Goal: Information Seeking & Learning: Learn about a topic

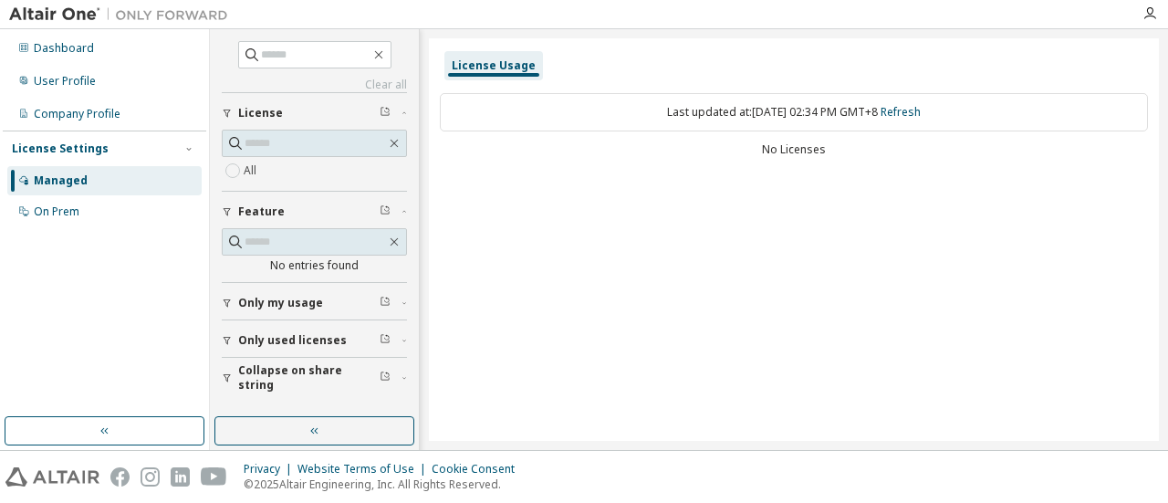
drag, startPoint x: 0, startPoint y: 0, endPoint x: 553, endPoint y: 338, distance: 647.7
click at [538, 276] on div "License Usage Last updated at: Mon 2025-10-06 02:34 PM GMT+8 Refresh No Licenses" at bounding box center [794, 239] width 730 height 402
click at [550, 240] on div "License Usage Last updated at: Mon 2025-10-06 02:34 PM GMT+8 Refresh No Licenses" at bounding box center [794, 239] width 730 height 402
click at [78, 187] on div "Managed" at bounding box center [61, 180] width 54 height 15
click at [91, 85] on div "User Profile" at bounding box center [65, 81] width 62 height 15
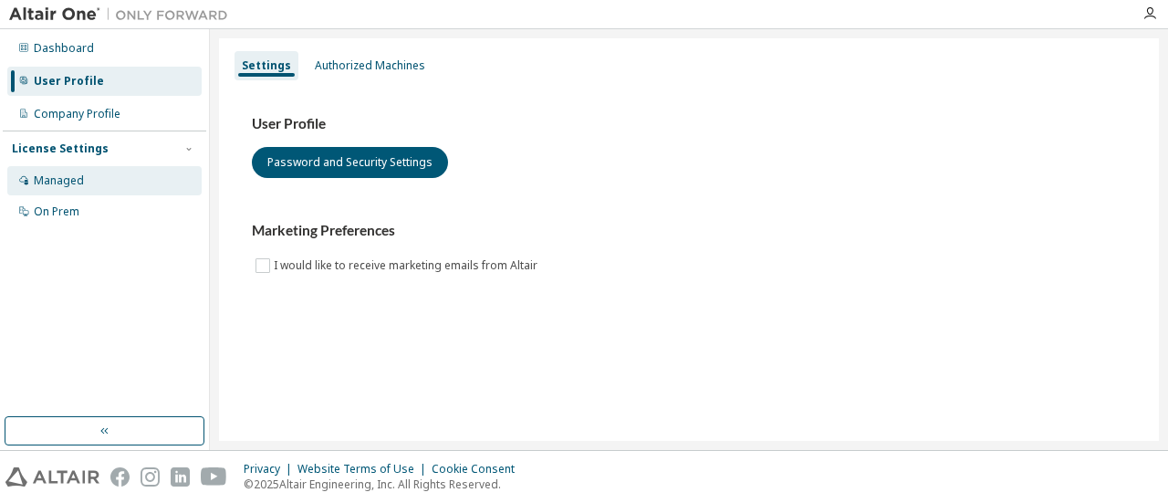
drag, startPoint x: 99, startPoint y: 176, endPoint x: 100, endPoint y: 188, distance: 12.0
click at [99, 176] on div "Managed" at bounding box center [104, 180] width 194 height 29
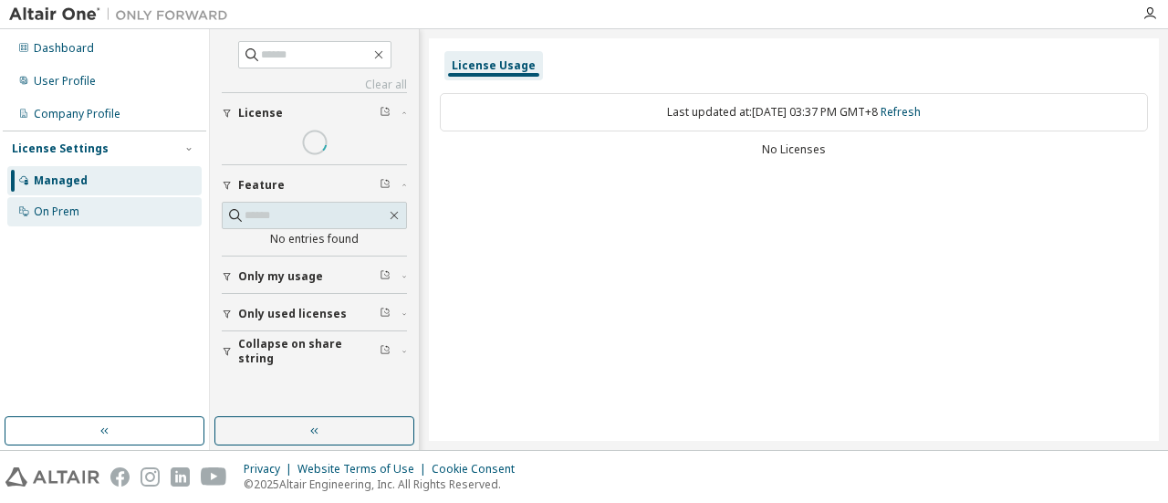
click at [102, 218] on div "On Prem" at bounding box center [104, 211] width 194 height 29
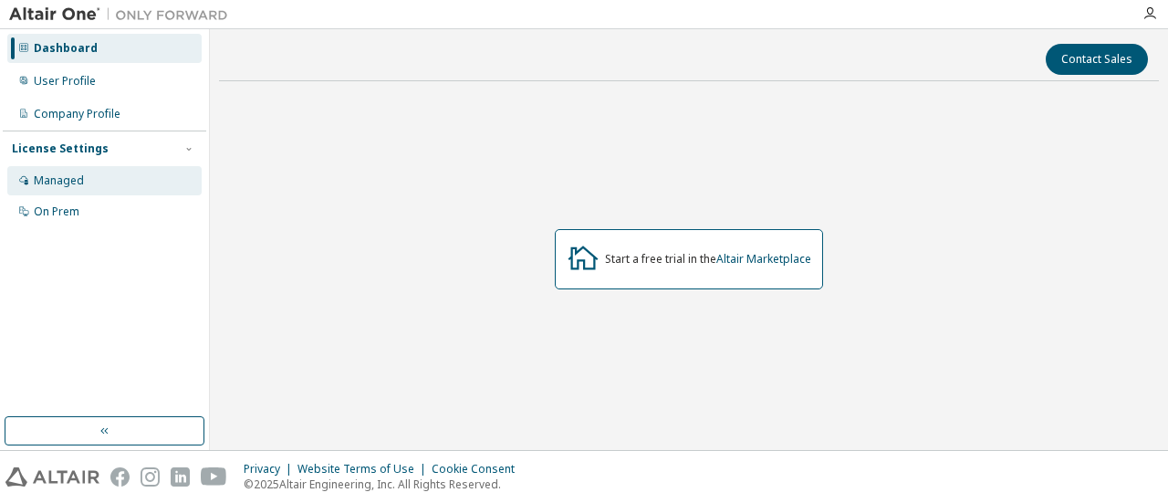
click at [72, 177] on div "Managed" at bounding box center [59, 180] width 50 height 15
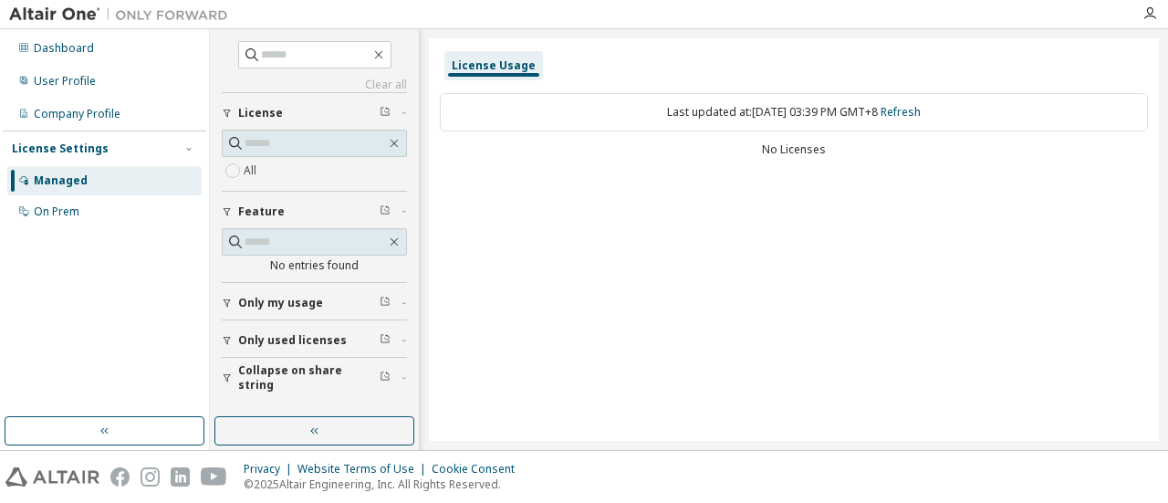
click at [316, 333] on span "Only used licenses" at bounding box center [292, 340] width 109 height 15
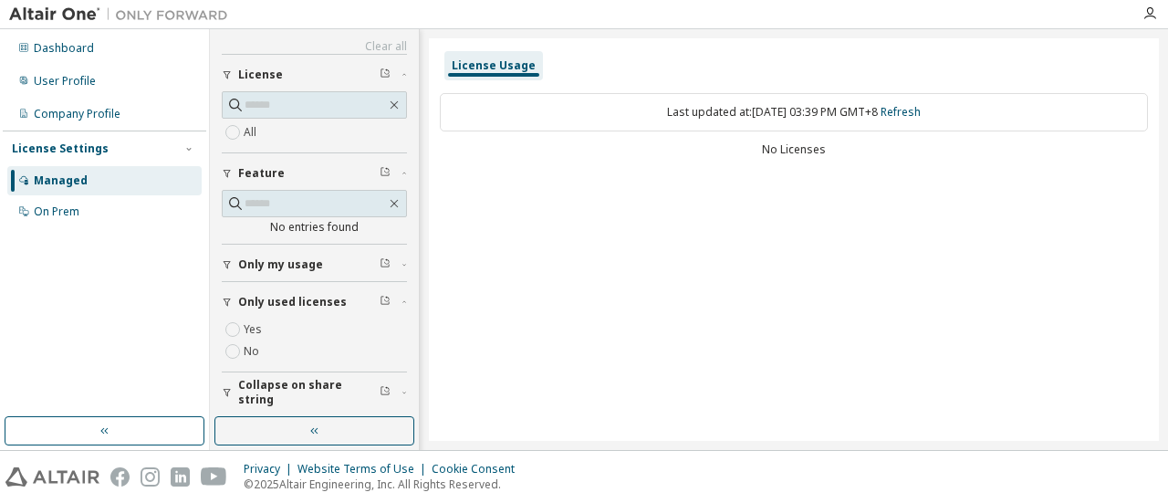
click at [313, 295] on span "Only used licenses" at bounding box center [292, 302] width 109 height 15
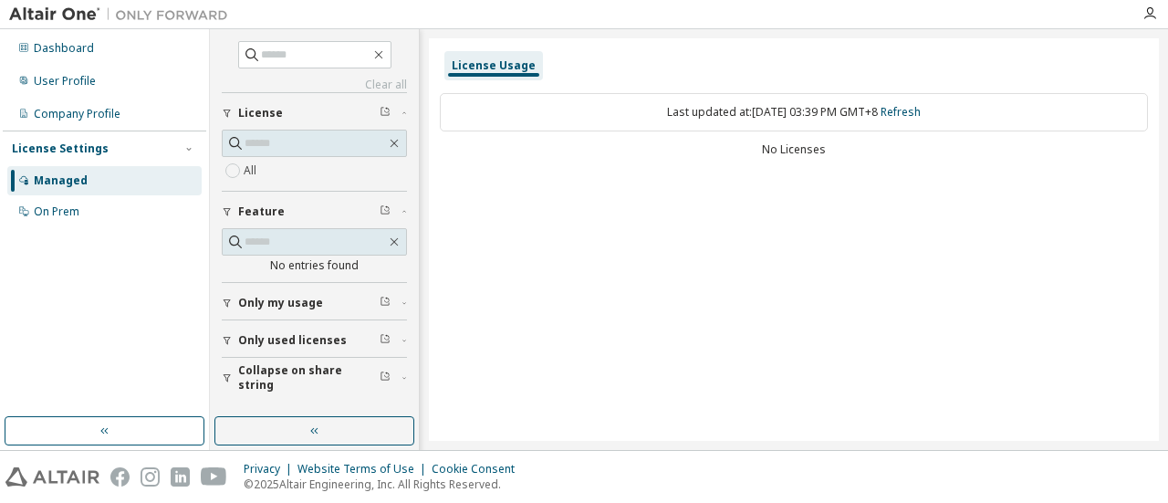
scroll to position [0, 0]
click at [327, 431] on button "button" at bounding box center [314, 430] width 200 height 29
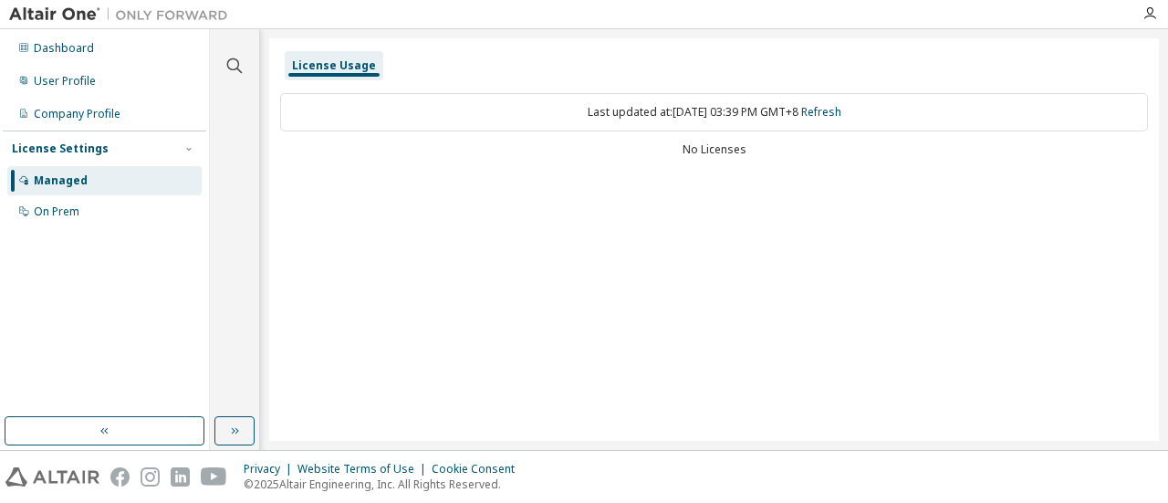
click at [330, 69] on div "License Usage" at bounding box center [334, 65] width 84 height 15
click at [109, 176] on div "Managed" at bounding box center [104, 180] width 194 height 29
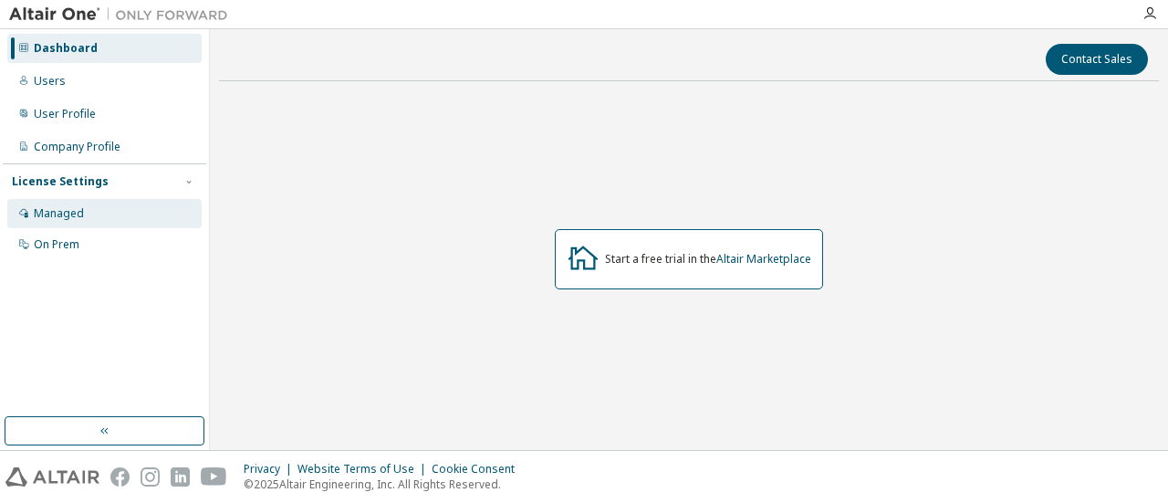
click at [53, 213] on div "Managed" at bounding box center [59, 213] width 50 height 15
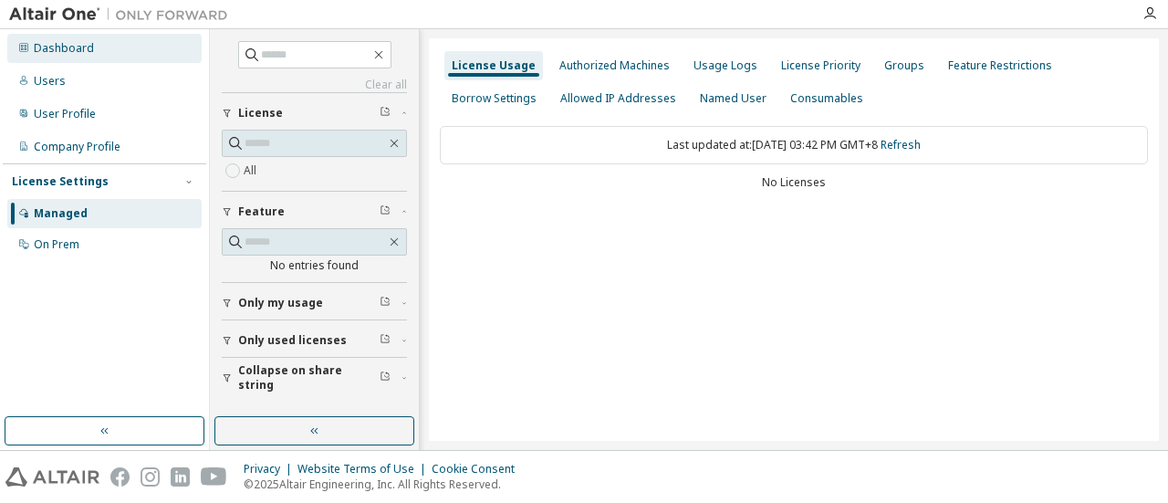
click at [80, 48] on div "Dashboard" at bounding box center [64, 48] width 60 height 15
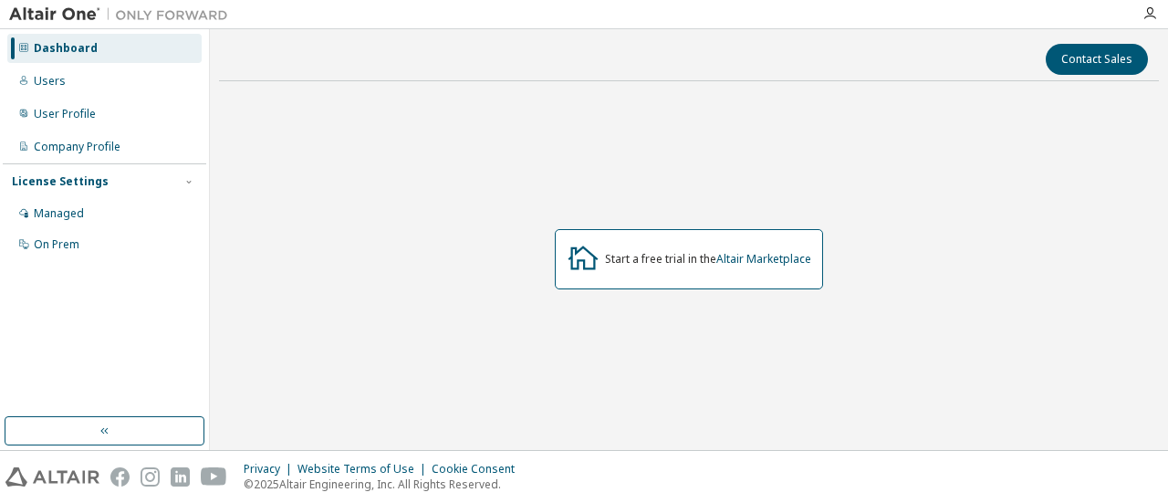
click at [697, 252] on div "Start a free trial in the Altair Marketplace" at bounding box center [708, 259] width 206 height 15
click at [87, 214] on div "Managed" at bounding box center [104, 213] width 194 height 29
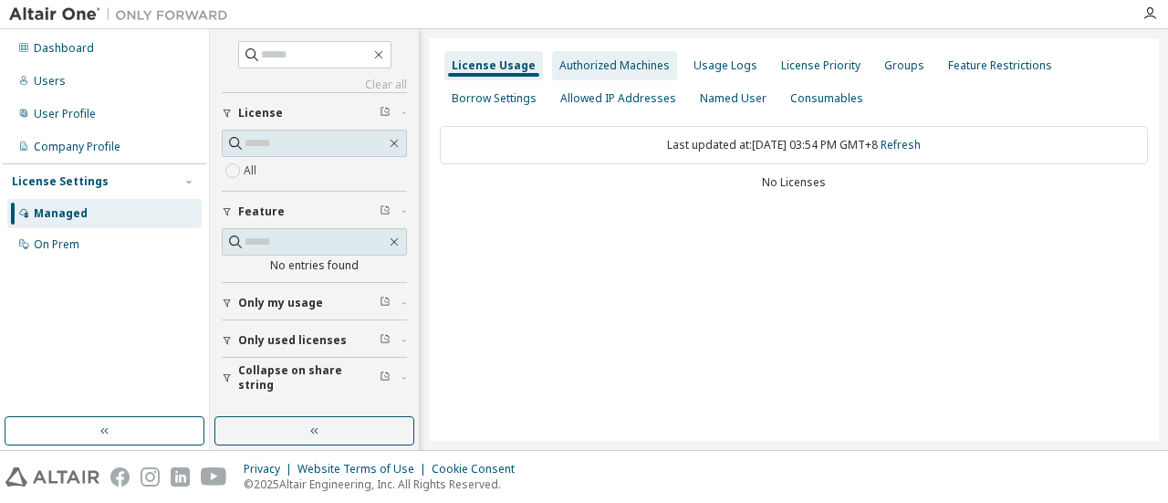
click at [598, 67] on div "Authorized Machines" at bounding box center [614, 65] width 110 height 15
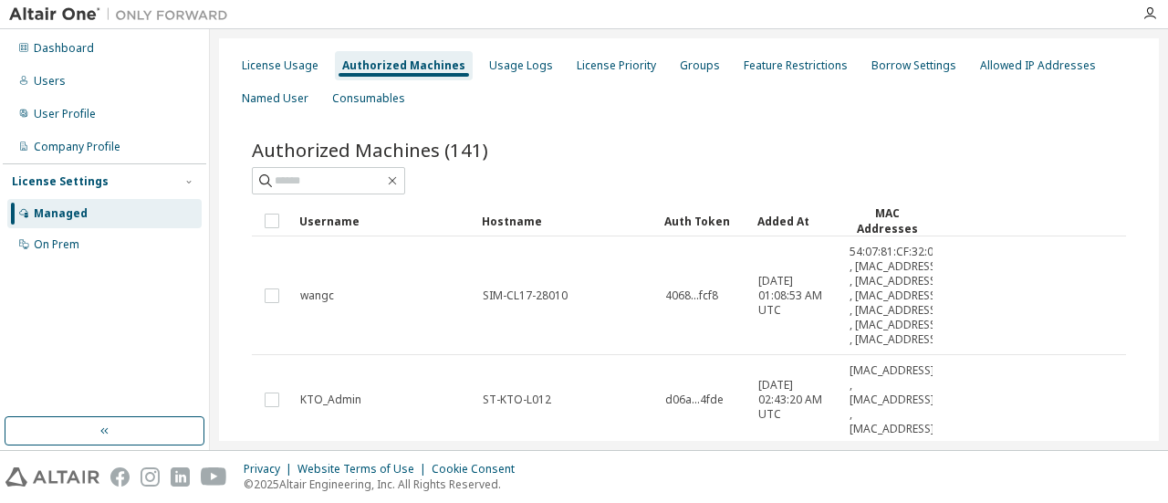
click at [688, 218] on div "Auth Token" at bounding box center [703, 220] width 78 height 29
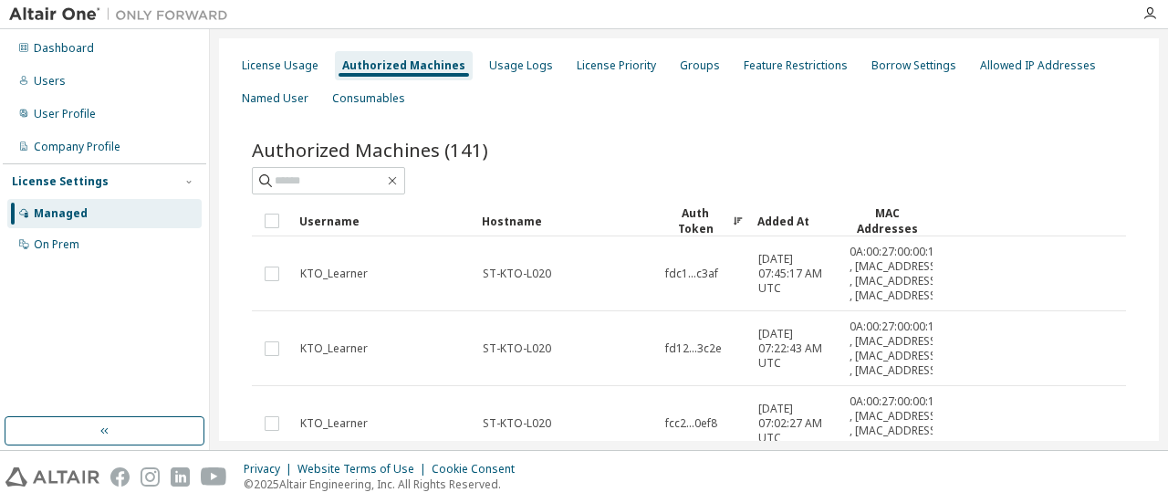
click at [701, 214] on div "Auth Token" at bounding box center [703, 220] width 78 height 31
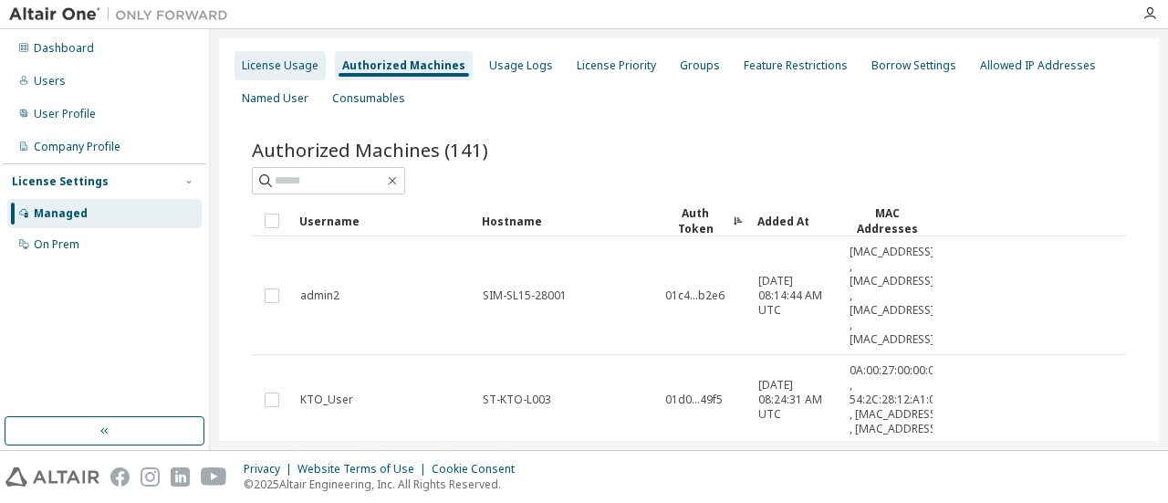
click at [281, 70] on div "License Usage" at bounding box center [280, 65] width 77 height 15
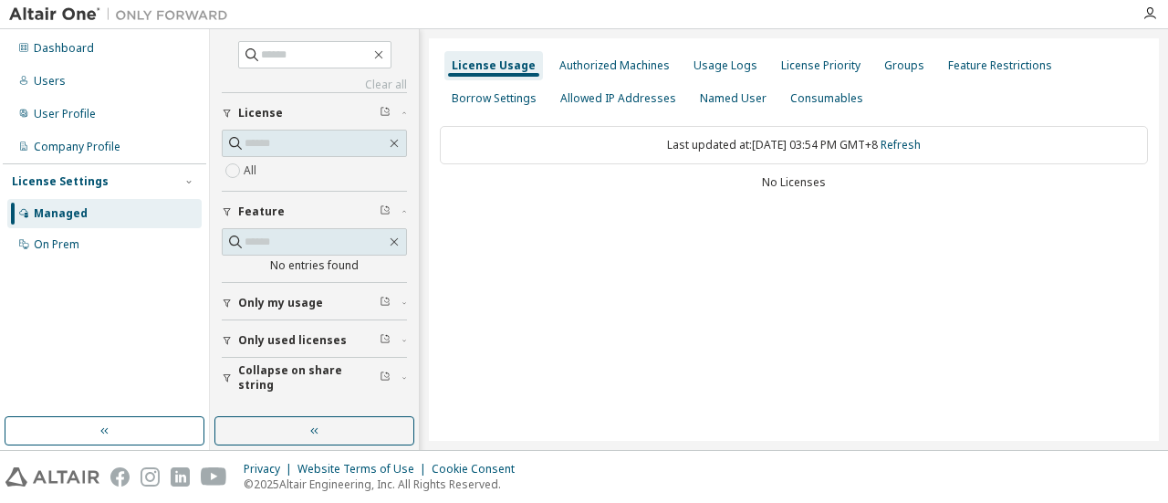
click at [317, 335] on span "Only used licenses" at bounding box center [292, 340] width 109 height 15
click at [714, 70] on div "Usage Logs" at bounding box center [725, 65] width 64 height 15
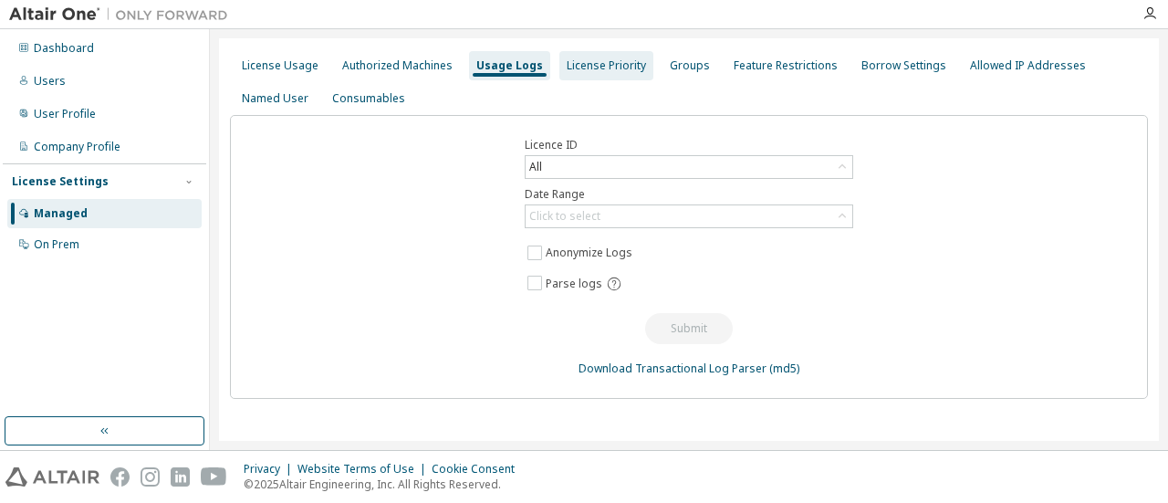
click at [608, 74] on div "License Priority" at bounding box center [606, 65] width 94 height 29
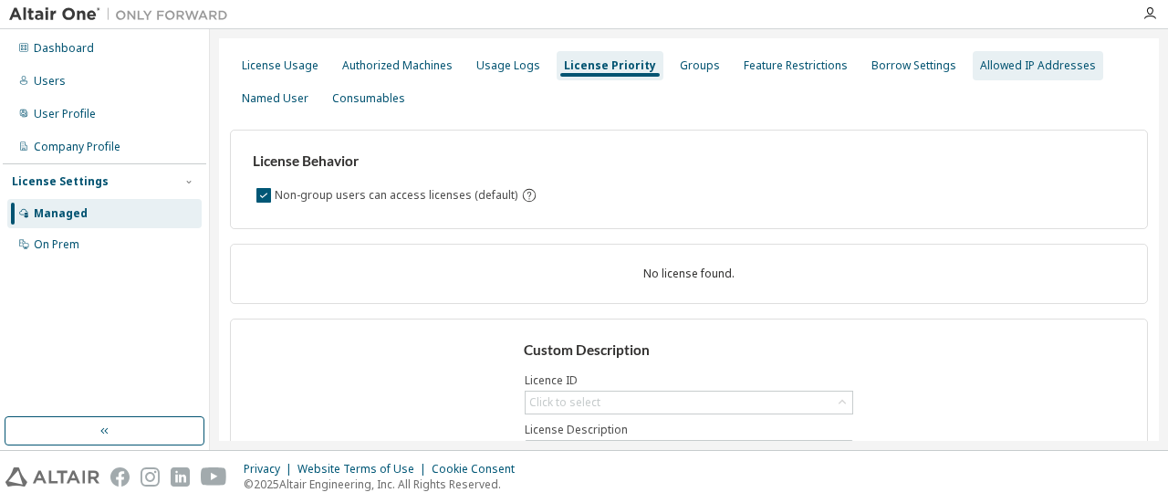
click at [980, 69] on div "Allowed IP Addresses" at bounding box center [1038, 65] width 116 height 15
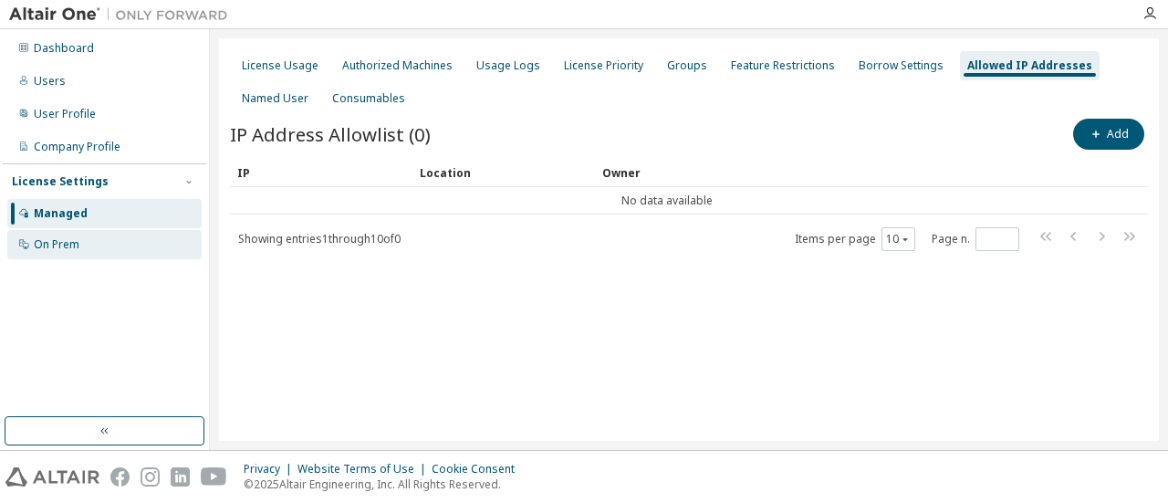
click at [69, 245] on div "On Prem" at bounding box center [57, 244] width 46 height 15
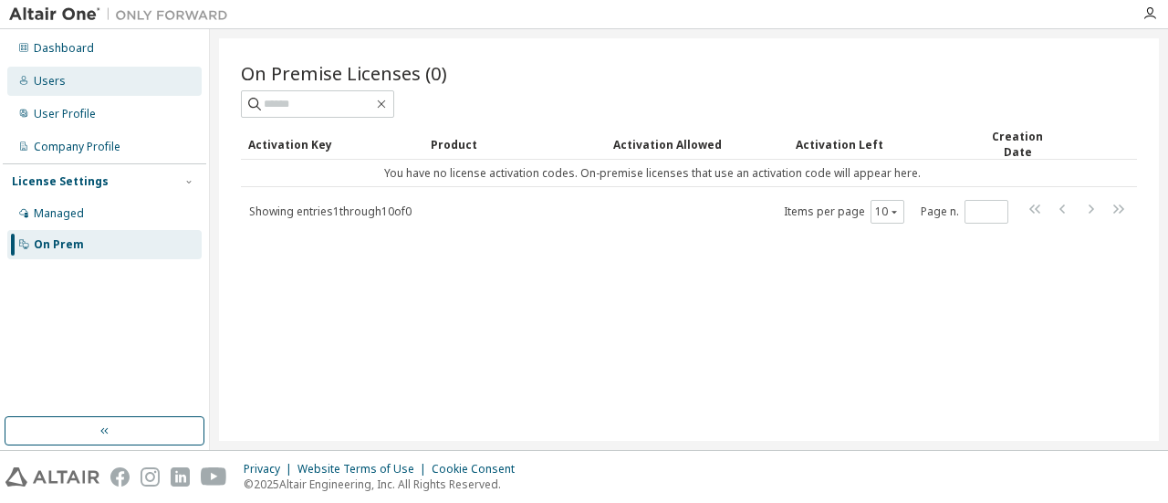
click at [104, 85] on div "Users" at bounding box center [104, 81] width 194 height 29
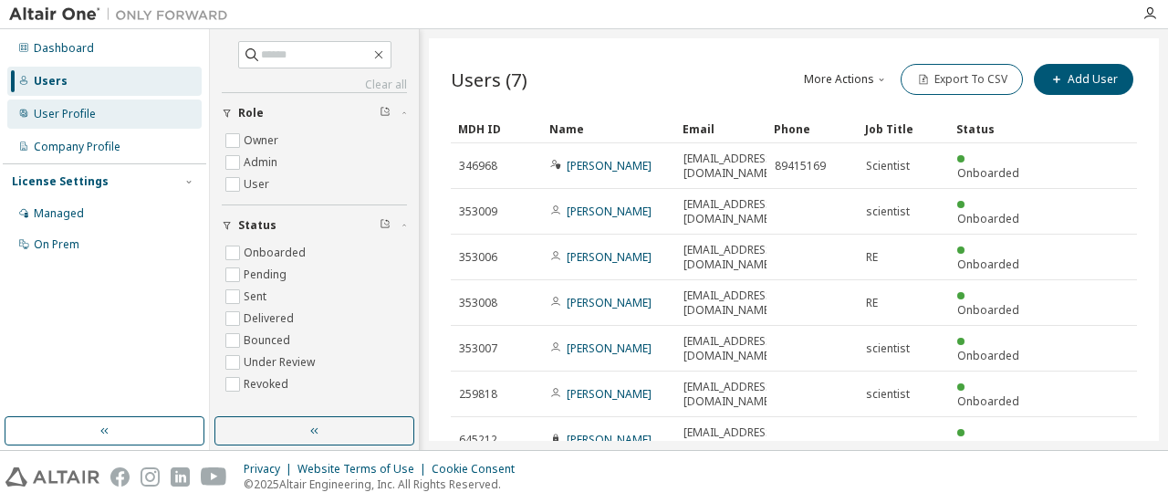
click at [72, 119] on div "User Profile" at bounding box center [65, 114] width 62 height 15
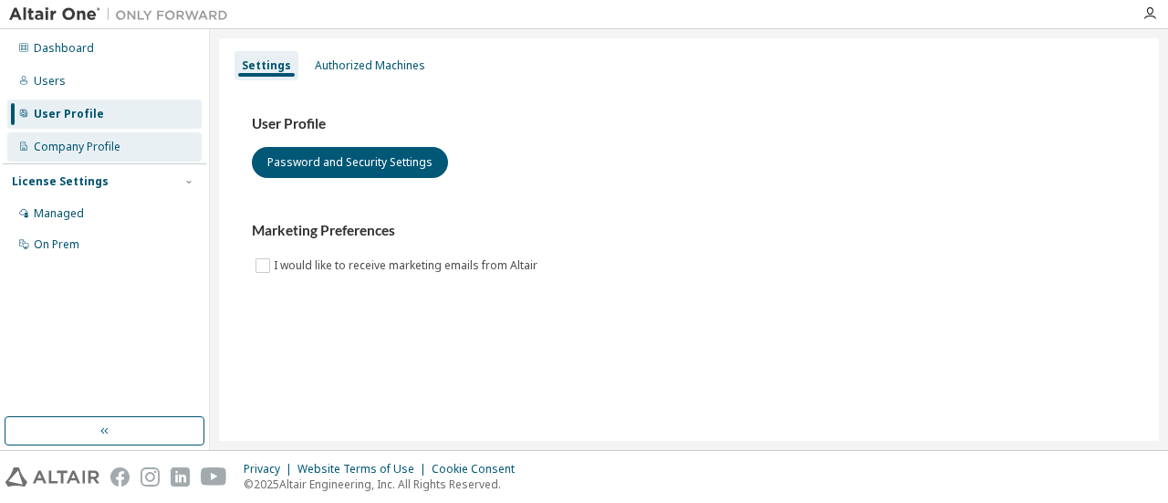
click at [77, 150] on div "Company Profile" at bounding box center [77, 147] width 87 height 15
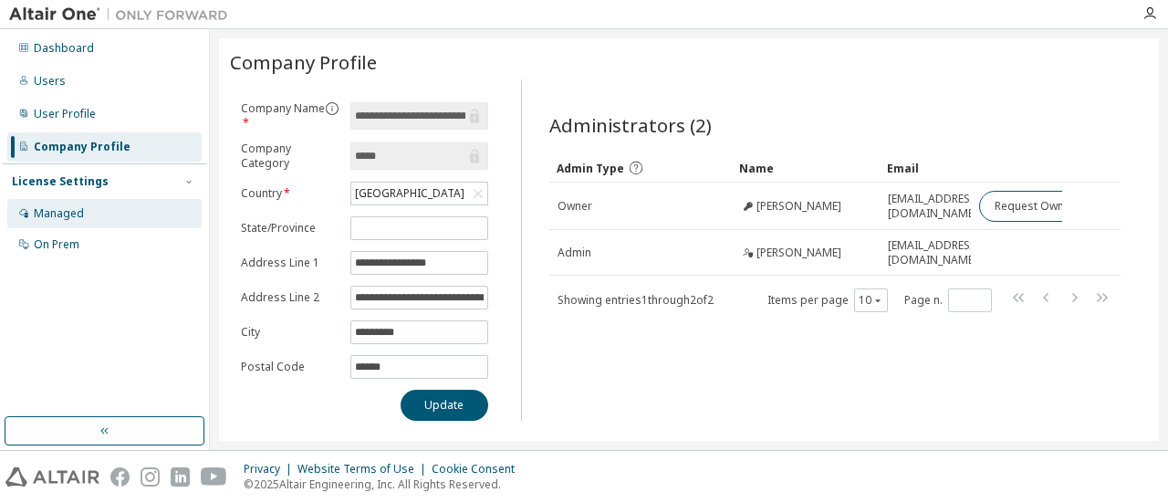
click at [88, 210] on div "Managed" at bounding box center [104, 213] width 194 height 29
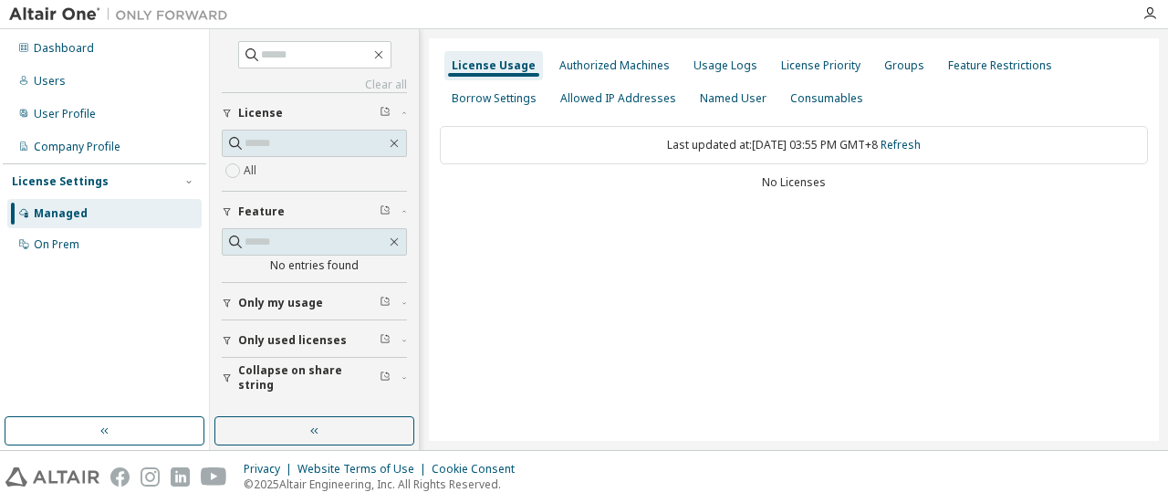
click at [293, 338] on span "Only used licenses" at bounding box center [292, 340] width 109 height 15
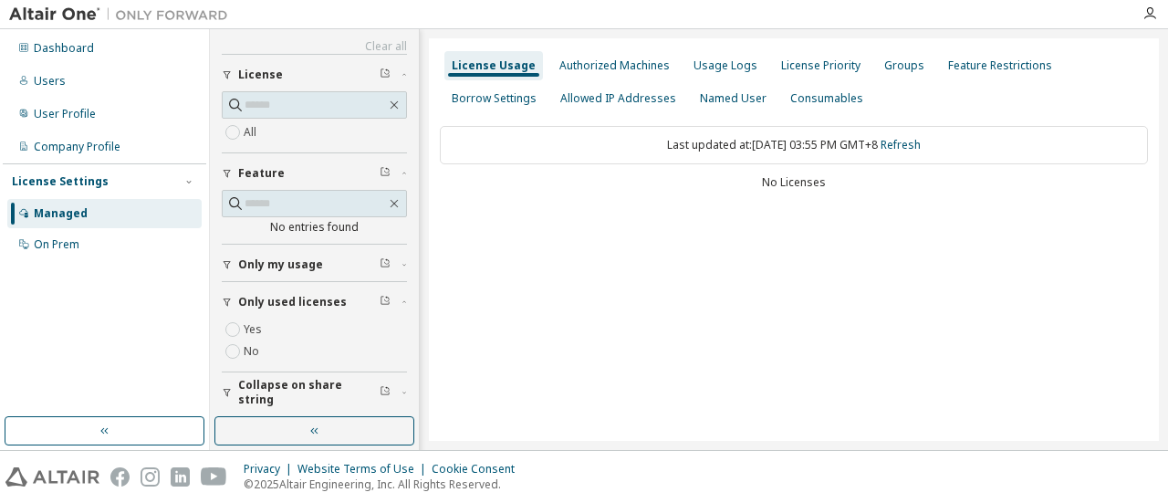
click at [295, 390] on span "Collapse on share string" at bounding box center [308, 392] width 141 height 29
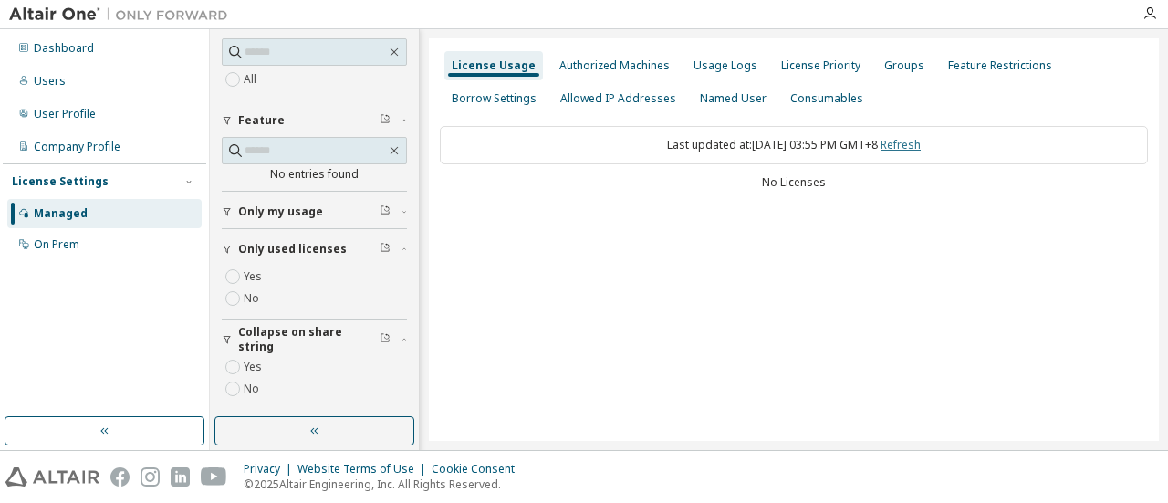
click at [914, 145] on link "Refresh" at bounding box center [900, 145] width 40 height 16
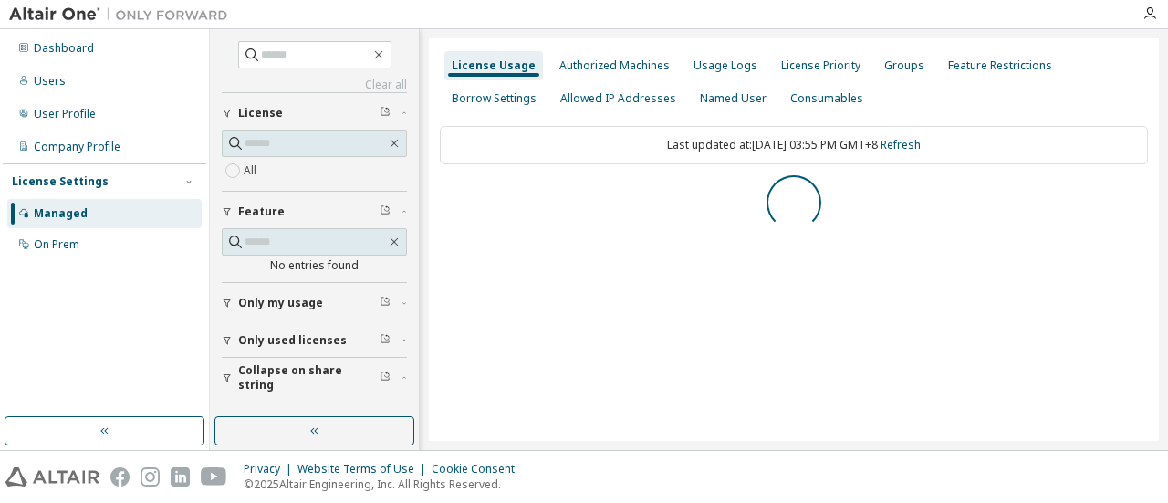
scroll to position [0, 0]
click at [619, 65] on div "Authorized Machines" at bounding box center [614, 65] width 110 height 15
